Goal: Check status

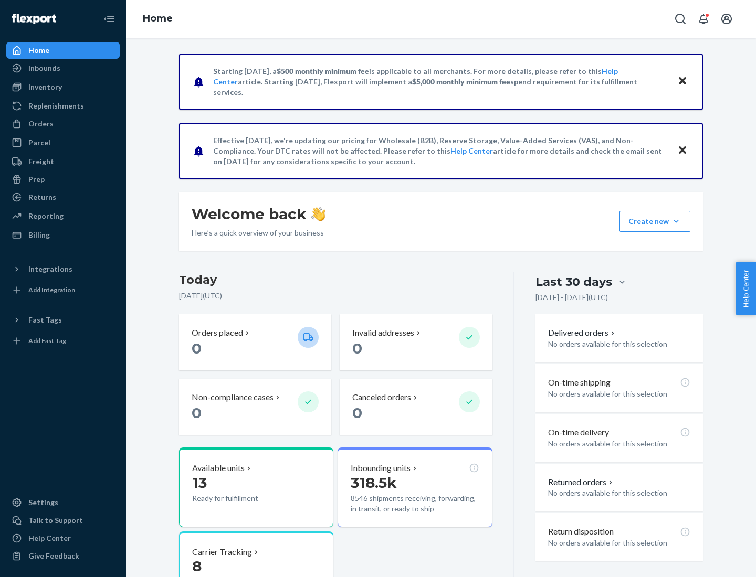
click at [676, 221] on button "Create new Create new inbound Create new order Create new product" at bounding box center [654, 221] width 71 height 21
click at [44, 68] on div "Inbounds" at bounding box center [44, 68] width 32 height 10
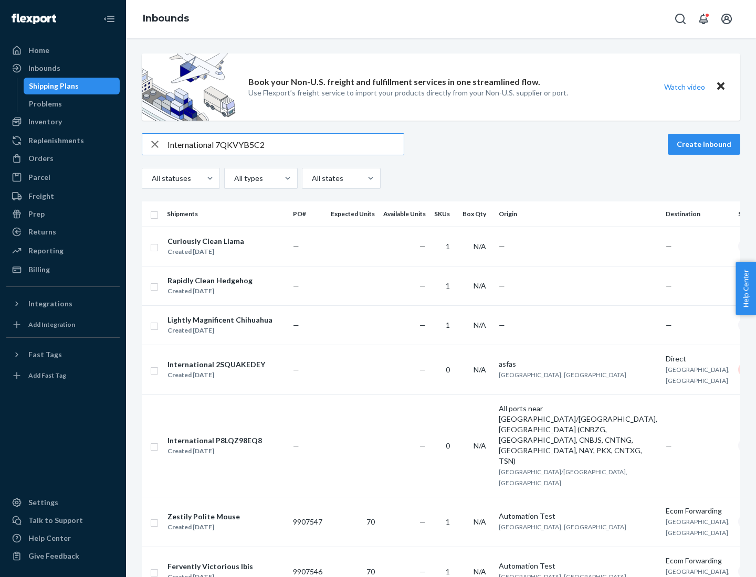
type input "International 7QKVYB5C29"
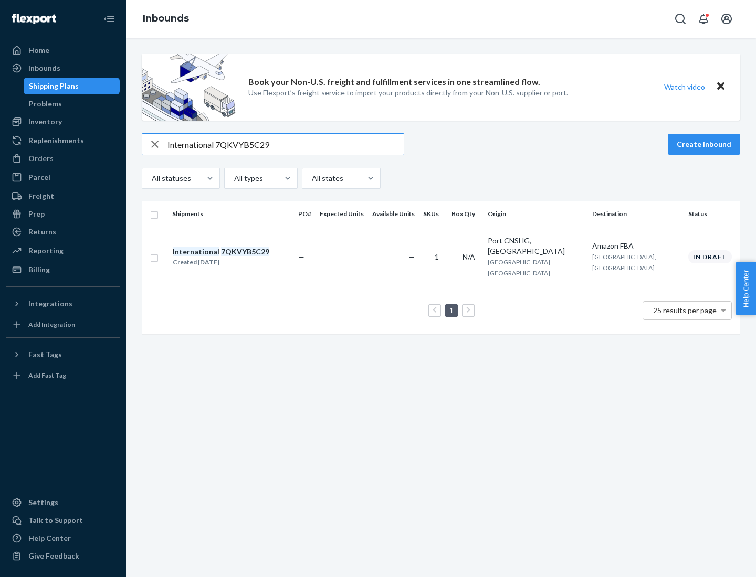
click at [239, 257] on div "Created [DATE]" at bounding box center [221, 262] width 97 height 10
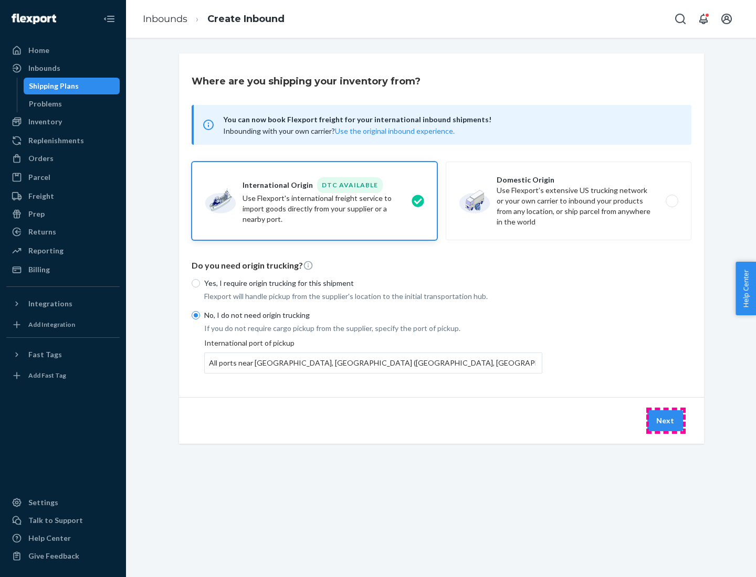
click at [665, 420] on button "Next" at bounding box center [665, 420] width 36 height 21
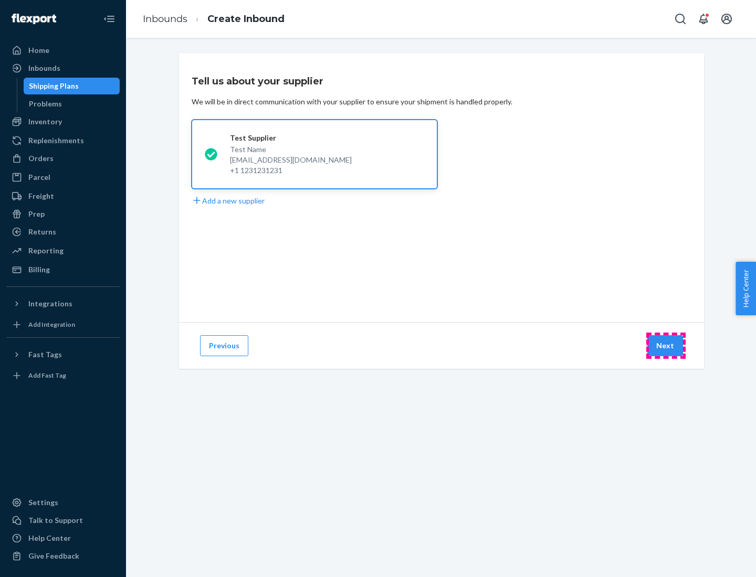
click at [665, 346] on button "Next" at bounding box center [665, 345] width 36 height 21
